Goal: Information Seeking & Learning: Learn about a topic

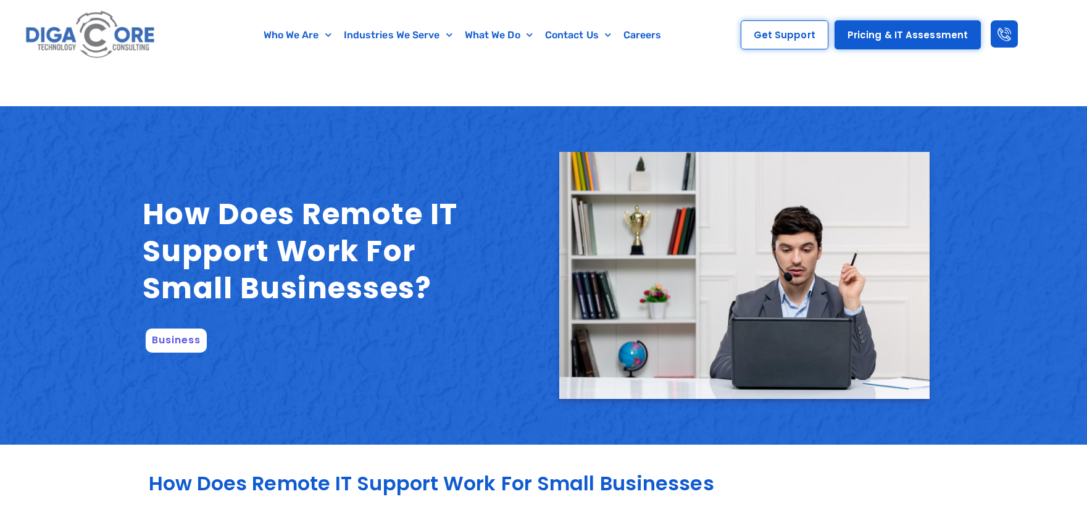
scroll to position [1233, 0]
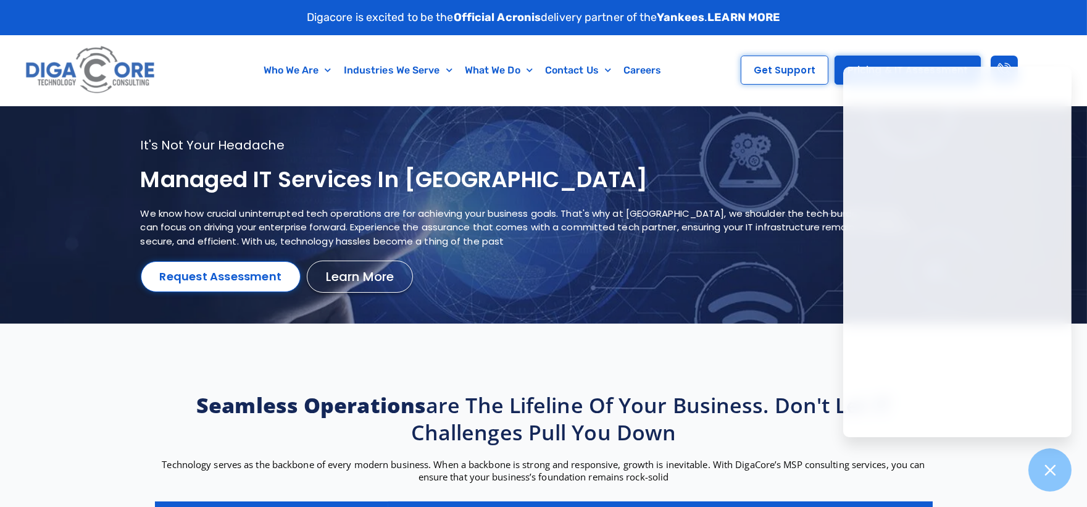
click at [283, 167] on h1 "Managed IT services in [GEOGRAPHIC_DATA]" at bounding box center [528, 179] width 775 height 29
drag, startPoint x: 283, startPoint y: 167, endPoint x: 397, endPoint y: 216, distance: 124.4
click at [283, 167] on h1 "Managed IT services in [GEOGRAPHIC_DATA]" at bounding box center [528, 179] width 775 height 29
click at [1048, 471] on icon at bounding box center [1049, 469] width 11 height 11
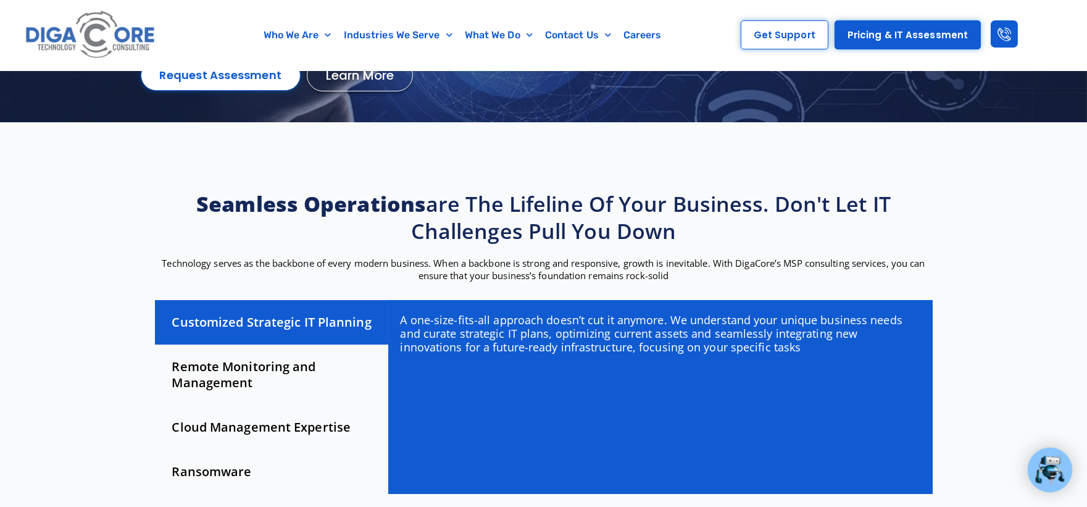
scroll to position [215, 0]
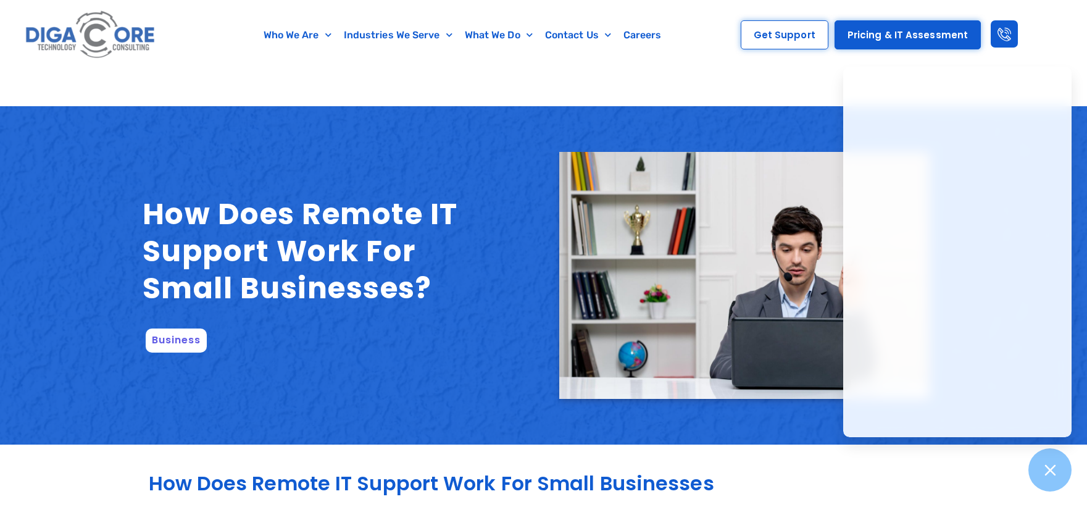
scroll to position [1233, 0]
